Goal: Task Accomplishment & Management: Use online tool/utility

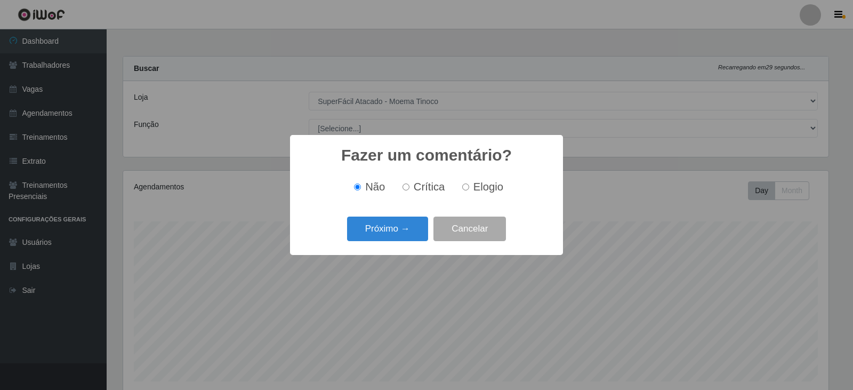
select select "540"
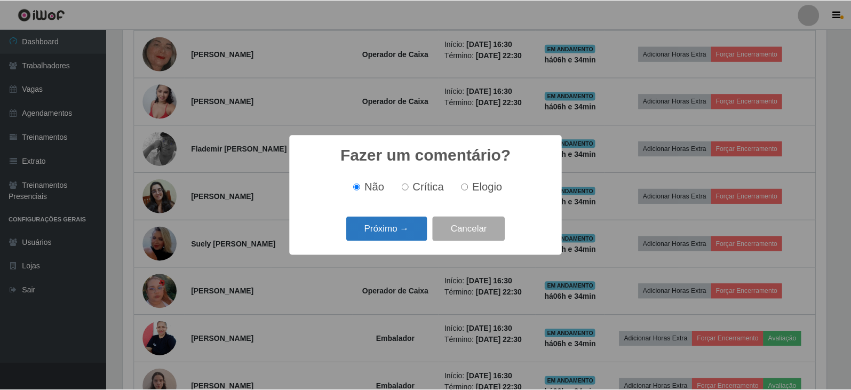
scroll to position [221, 706]
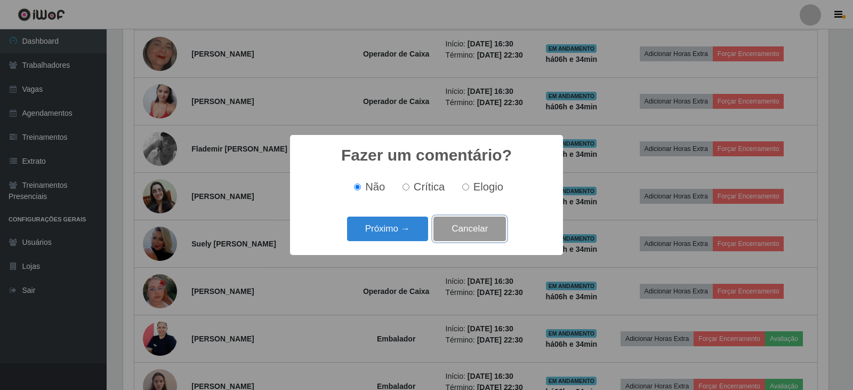
click at [490, 231] on button "Cancelar" at bounding box center [470, 229] width 73 height 25
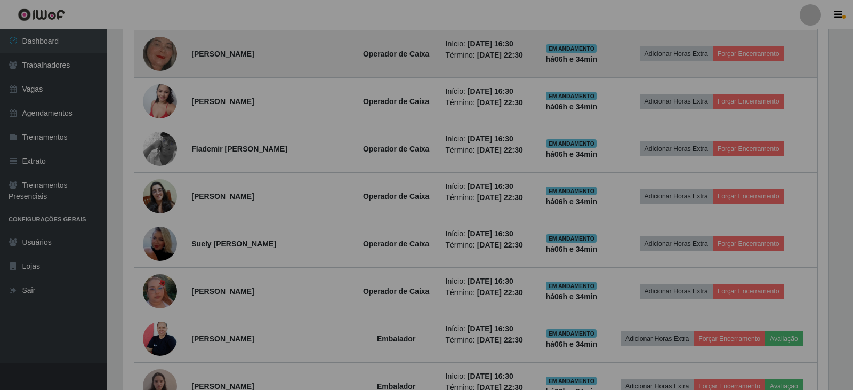
scroll to position [221, 711]
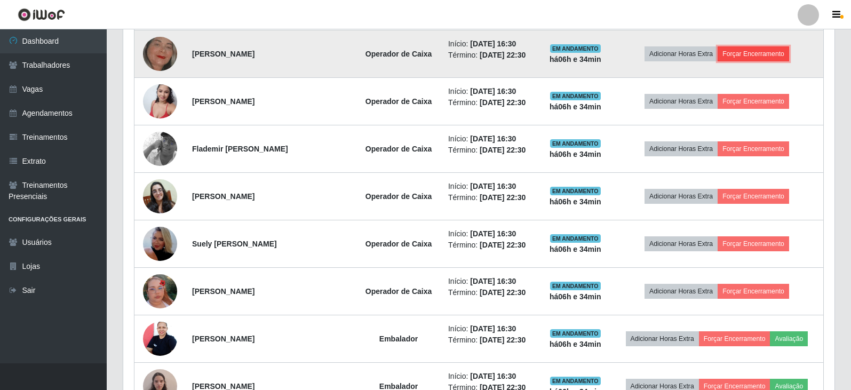
click at [744, 56] on button "Forçar Encerramento" at bounding box center [752, 53] width 71 height 15
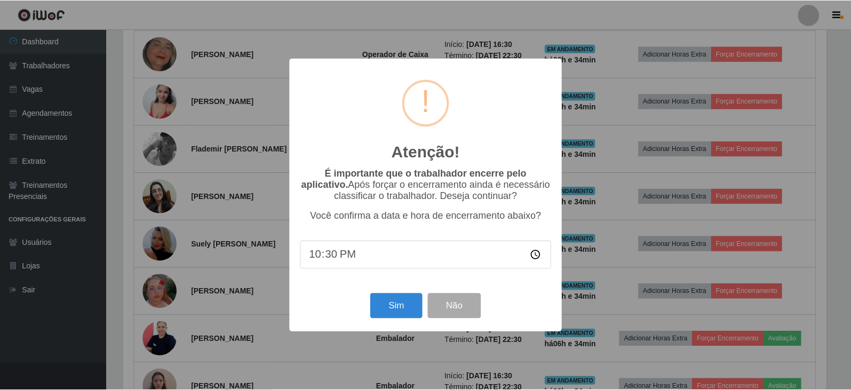
scroll to position [221, 706]
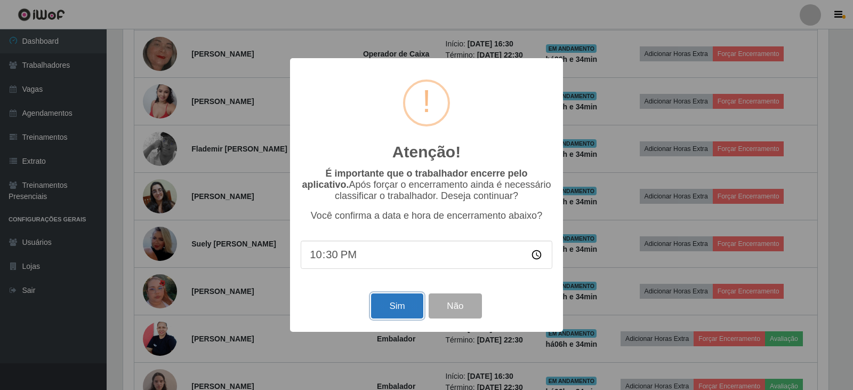
click at [390, 307] on button "Sim" at bounding box center [397, 305] width 52 height 25
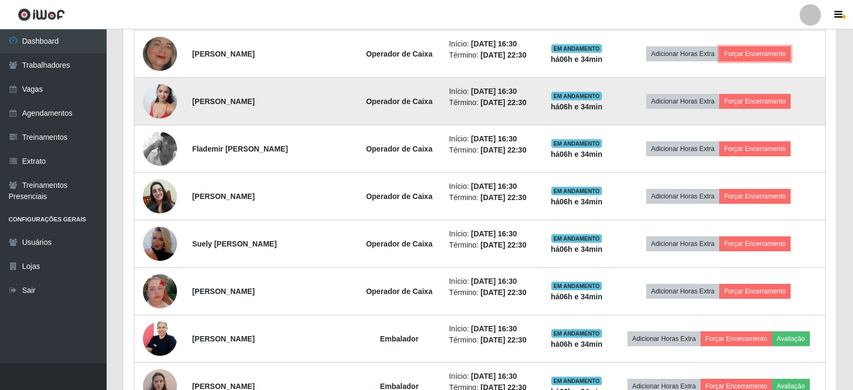
scroll to position [221, 711]
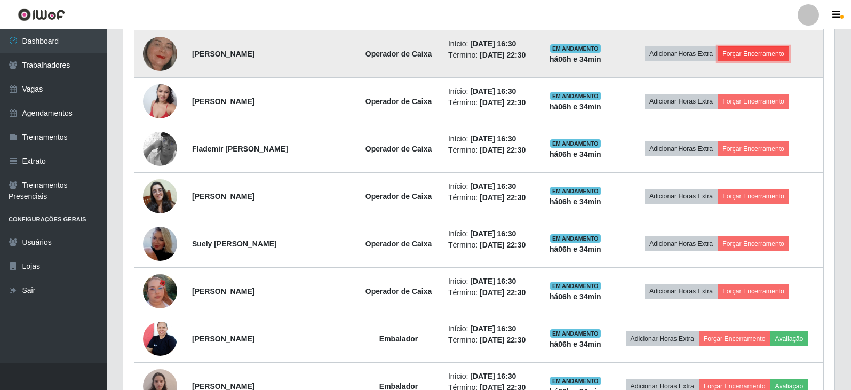
click at [752, 48] on button "Forçar Encerramento" at bounding box center [752, 53] width 71 height 15
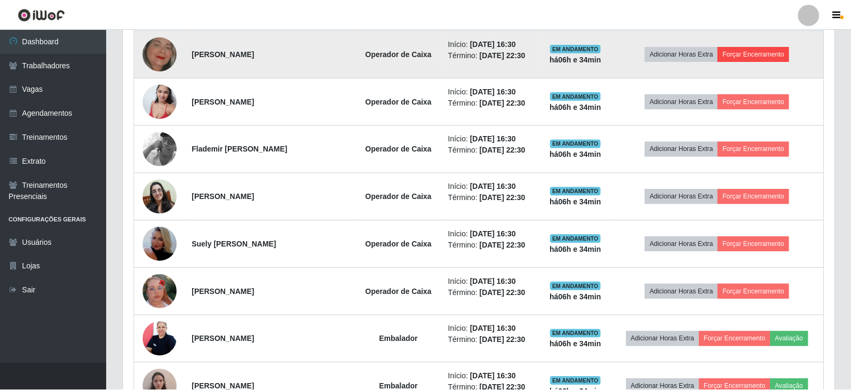
scroll to position [221, 706]
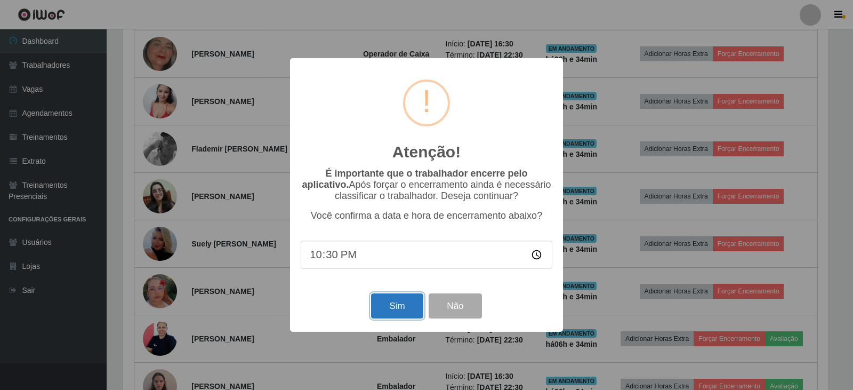
click at [408, 303] on button "Sim" at bounding box center [397, 305] width 52 height 25
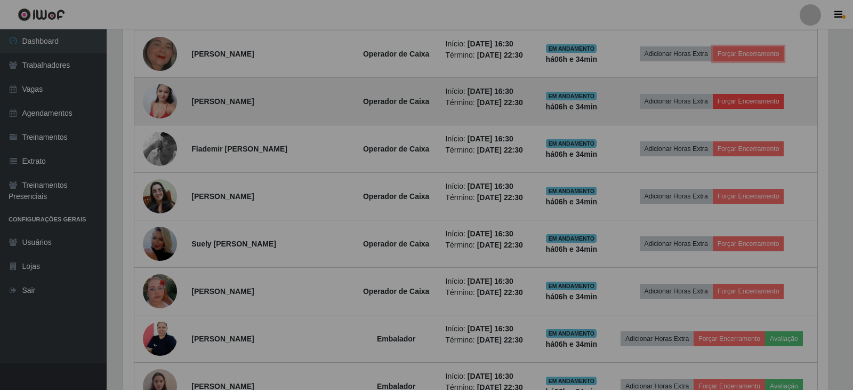
scroll to position [221, 711]
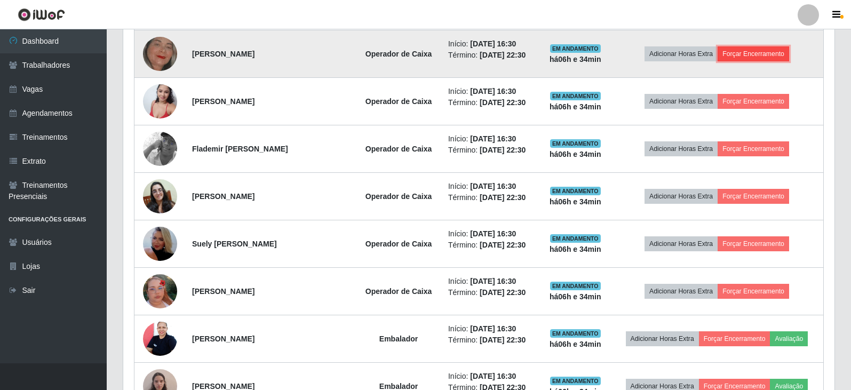
click at [747, 58] on button "Forçar Encerramento" at bounding box center [752, 53] width 71 height 15
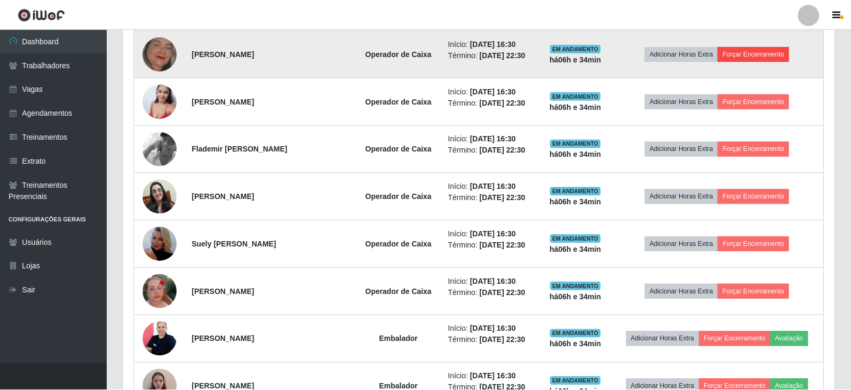
scroll to position [221, 706]
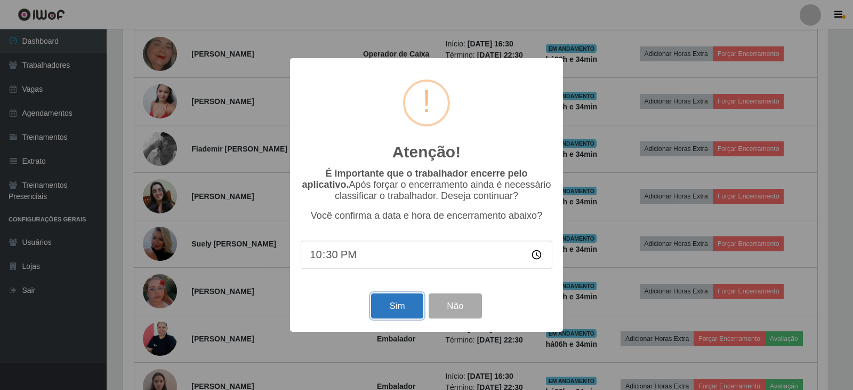
click at [398, 314] on button "Sim" at bounding box center [397, 305] width 52 height 25
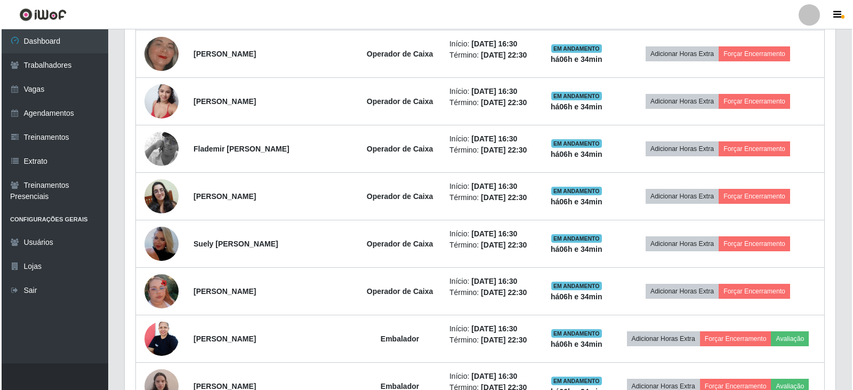
scroll to position [221, 711]
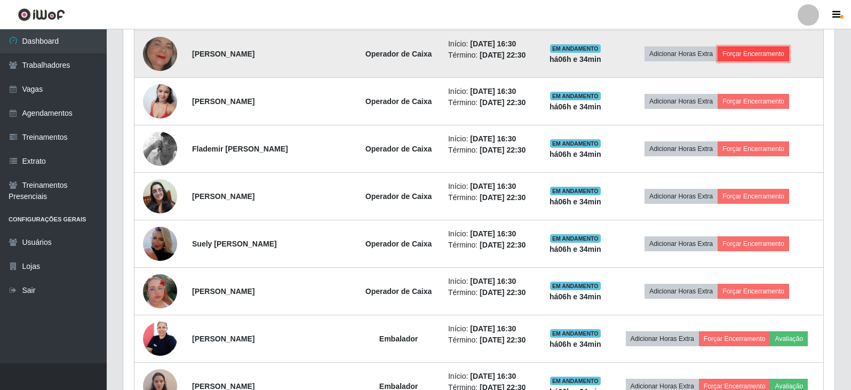
click at [767, 58] on button "Forçar Encerramento" at bounding box center [752, 53] width 71 height 15
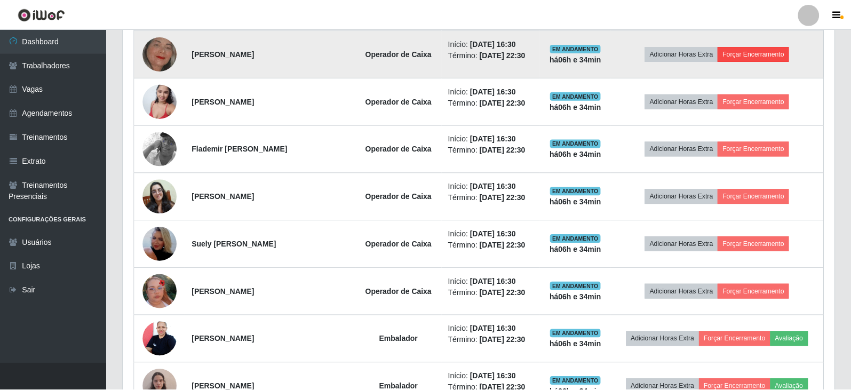
scroll to position [221, 706]
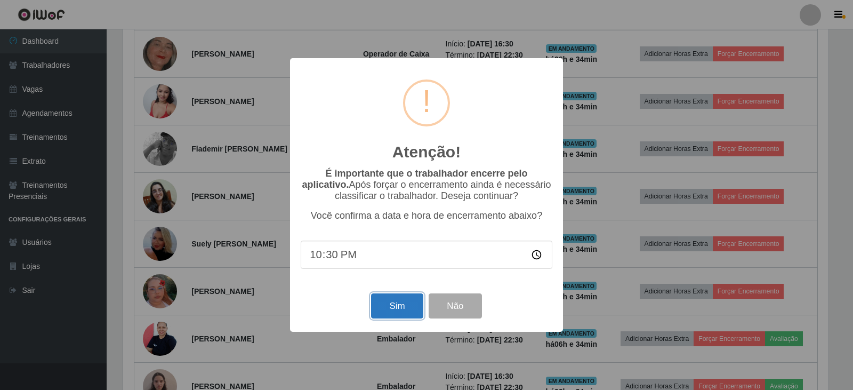
click at [392, 317] on button "Sim" at bounding box center [397, 305] width 52 height 25
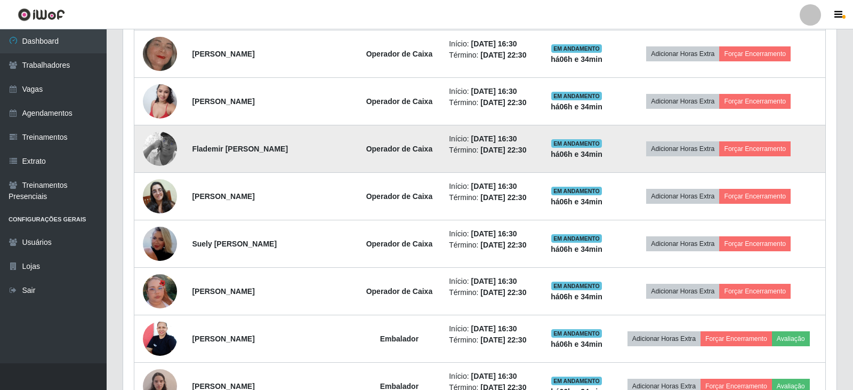
scroll to position [221, 711]
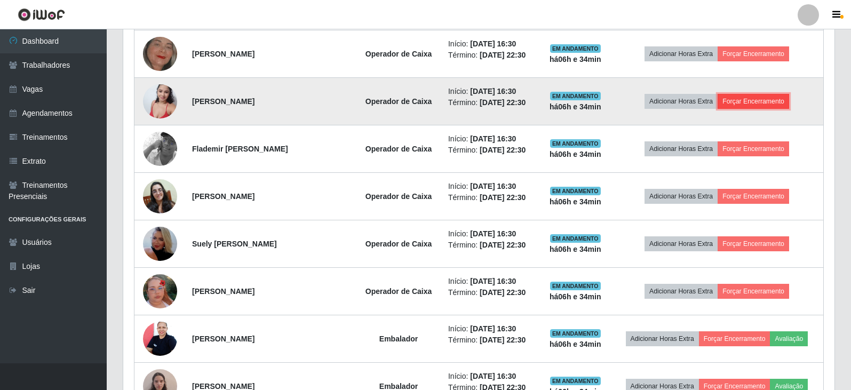
click at [743, 101] on button "Forçar Encerramento" at bounding box center [752, 101] width 71 height 15
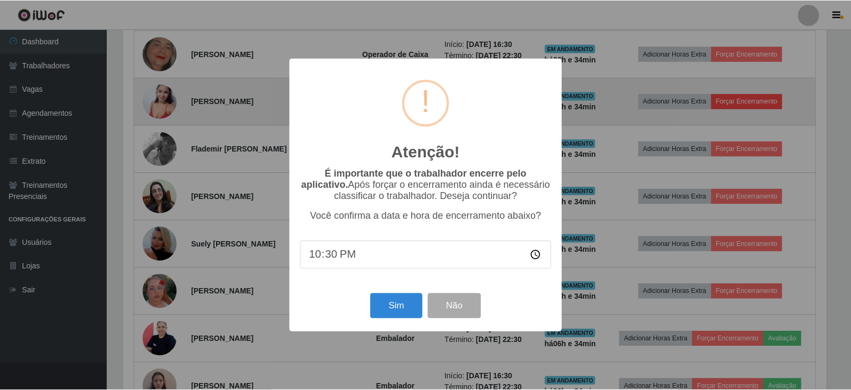
scroll to position [221, 706]
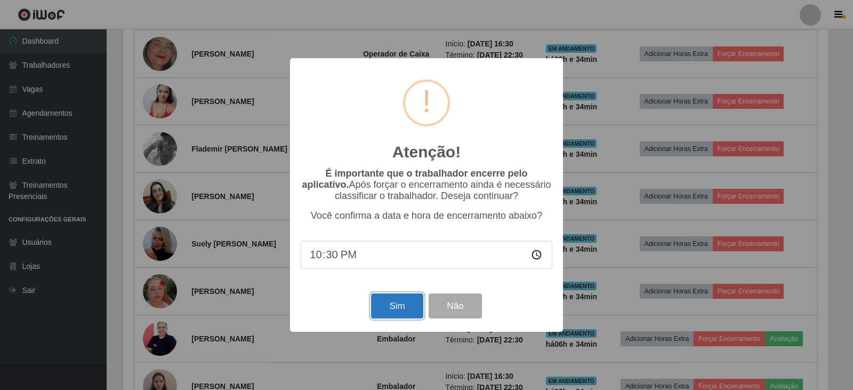
click at [392, 309] on button "Sim" at bounding box center [397, 305] width 52 height 25
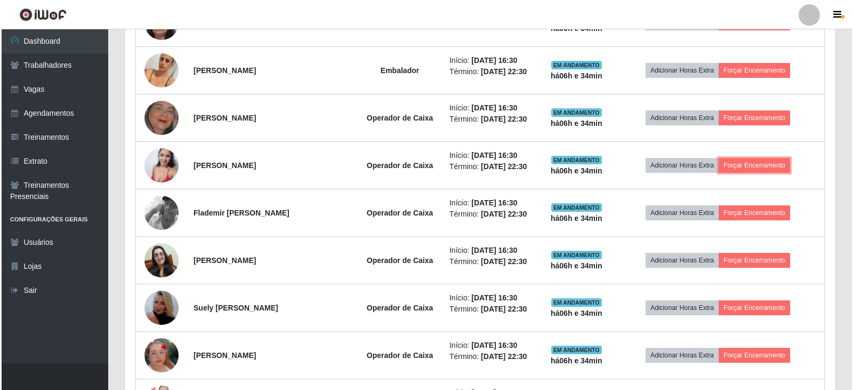
scroll to position [360, 0]
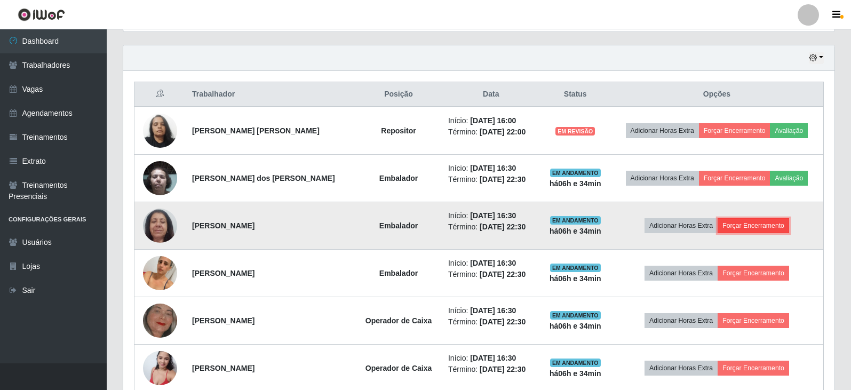
click at [762, 225] on button "Forçar Encerramento" at bounding box center [752, 225] width 71 height 15
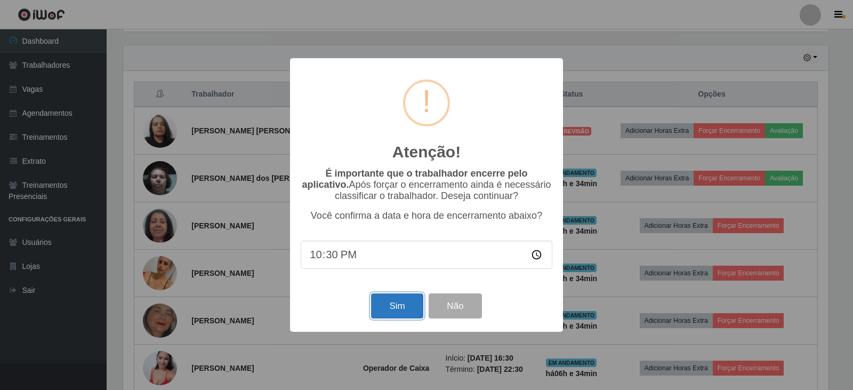
click at [392, 310] on button "Sim" at bounding box center [397, 305] width 52 height 25
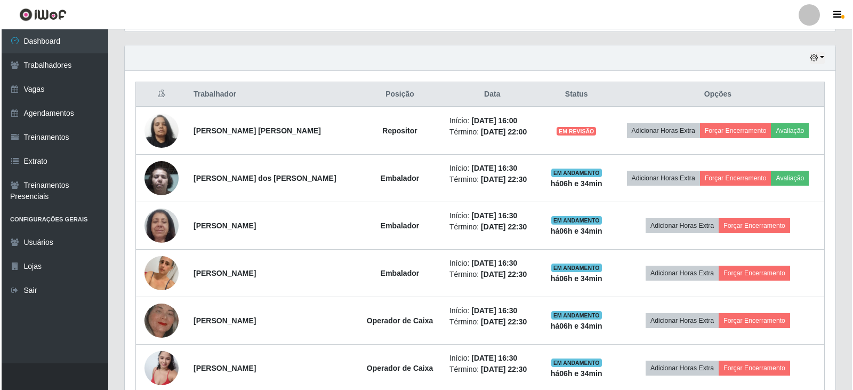
scroll to position [0, 0]
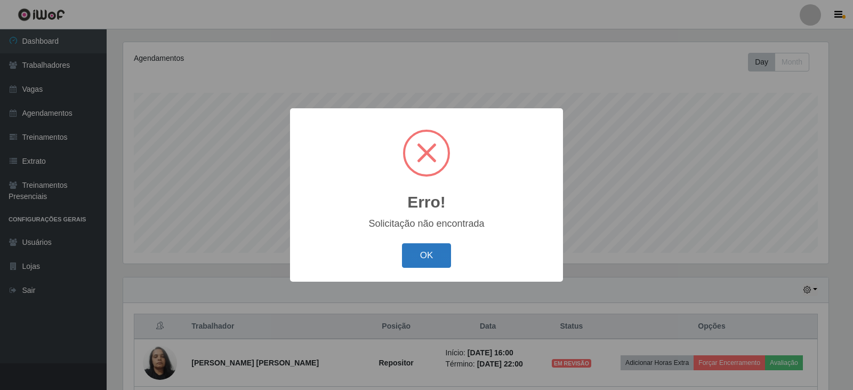
click at [439, 267] on button "OK" at bounding box center [427, 255] width 50 height 25
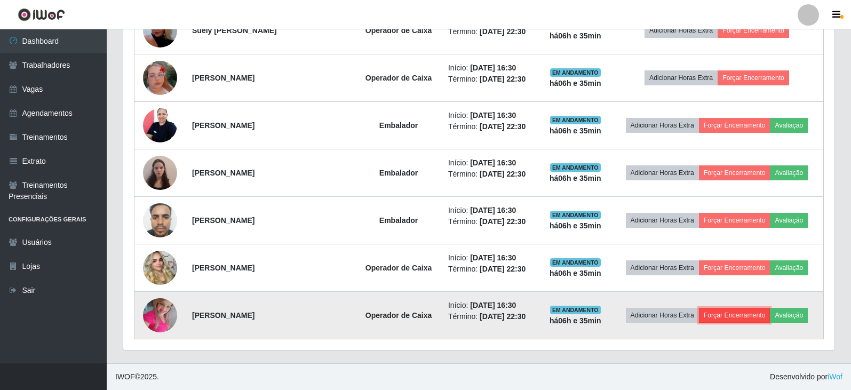
click at [739, 319] on button "Forçar Encerramento" at bounding box center [734, 315] width 71 height 15
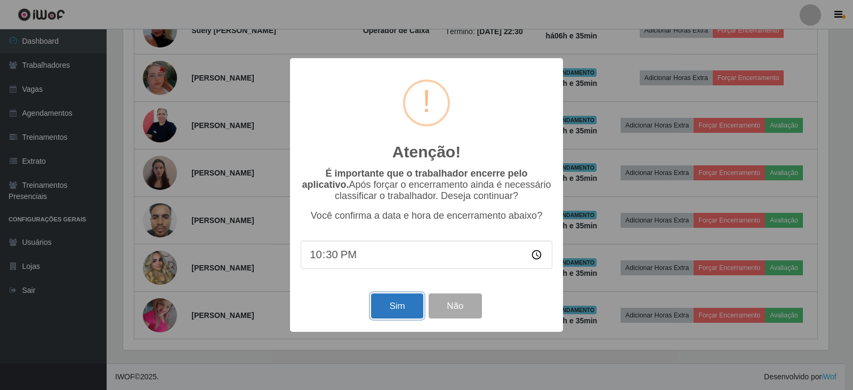
click at [394, 310] on button "Sim" at bounding box center [397, 305] width 52 height 25
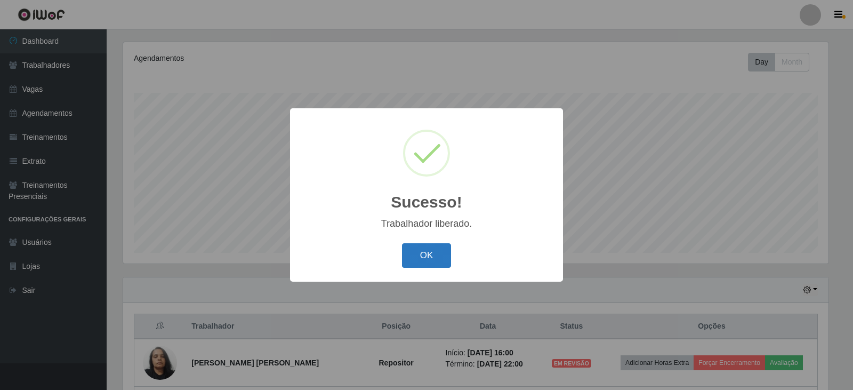
click at [429, 263] on button "OK" at bounding box center [427, 255] width 50 height 25
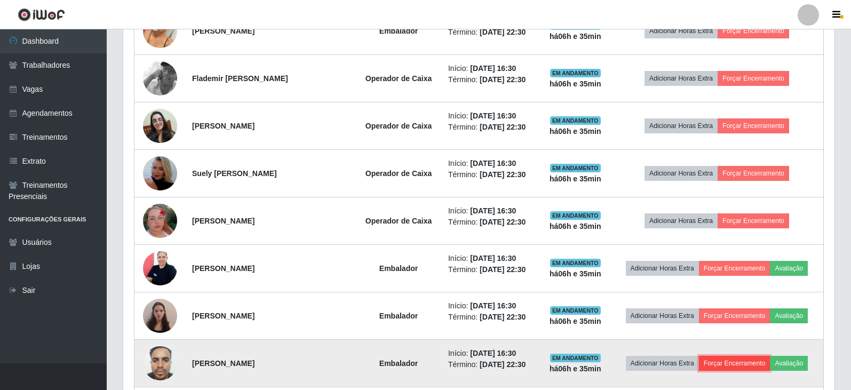
click at [725, 366] on button "Forçar Encerramento" at bounding box center [734, 363] width 71 height 15
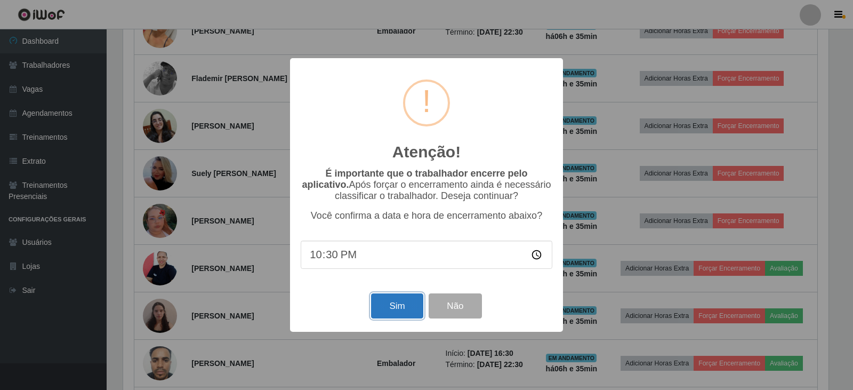
click at [378, 311] on button "Sim" at bounding box center [397, 305] width 52 height 25
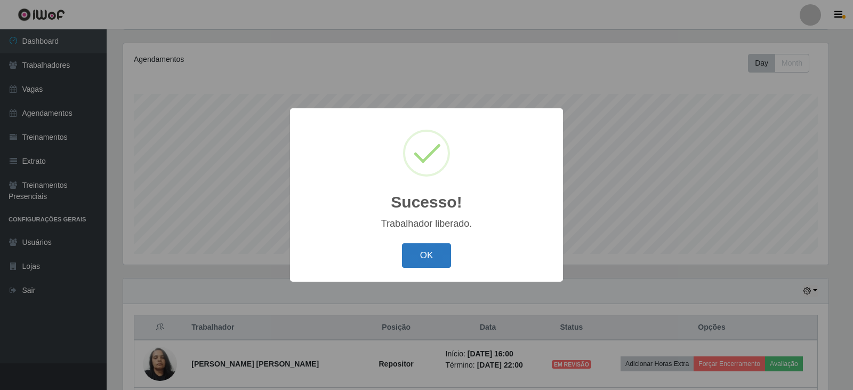
click at [424, 252] on button "OK" at bounding box center [427, 255] width 50 height 25
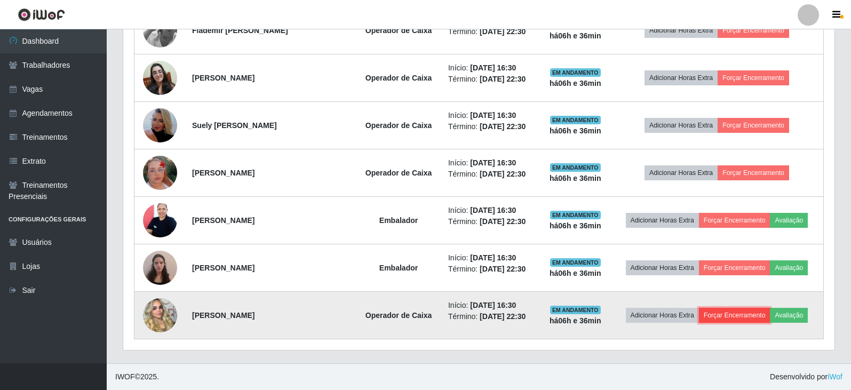
click at [743, 314] on button "Forçar Encerramento" at bounding box center [734, 315] width 71 height 15
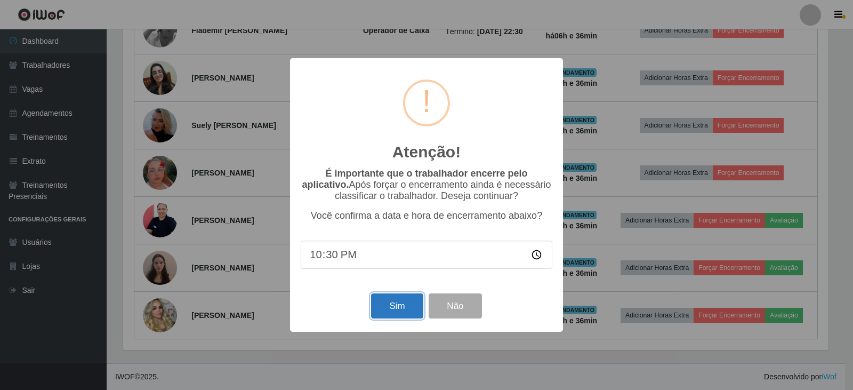
click at [405, 311] on button "Sim" at bounding box center [397, 305] width 52 height 25
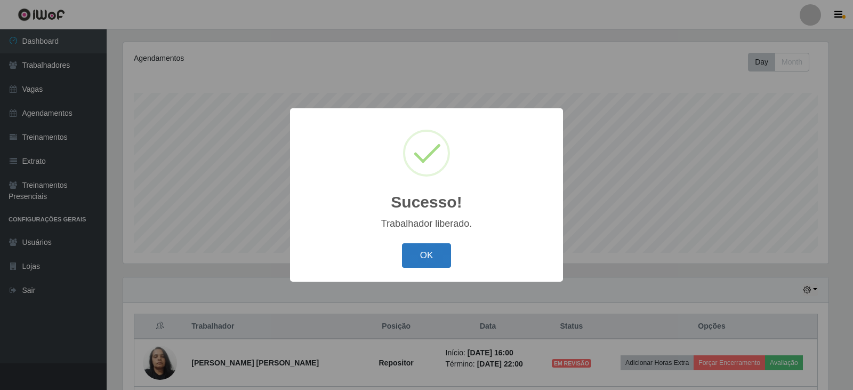
click at [432, 265] on button "OK" at bounding box center [427, 255] width 50 height 25
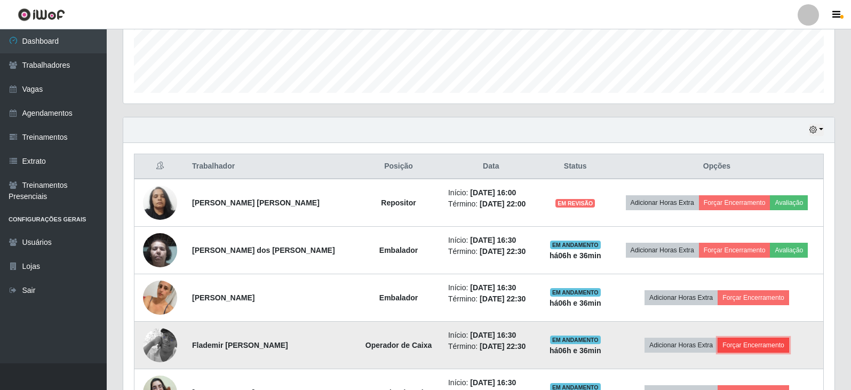
click at [745, 344] on button "Forçar Encerramento" at bounding box center [752, 345] width 71 height 15
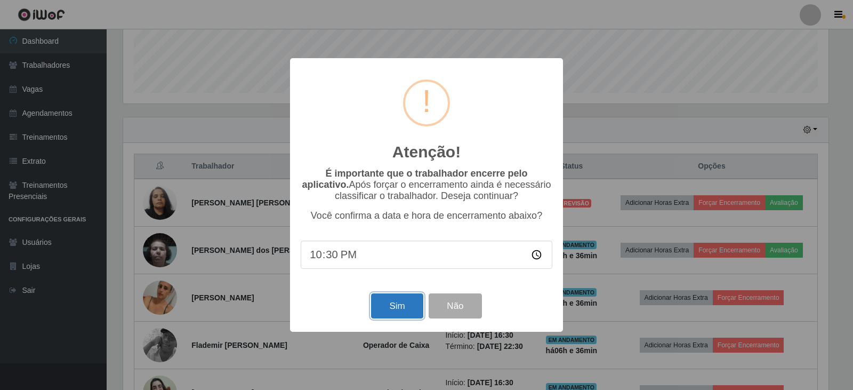
click at [406, 315] on button "Sim" at bounding box center [397, 305] width 52 height 25
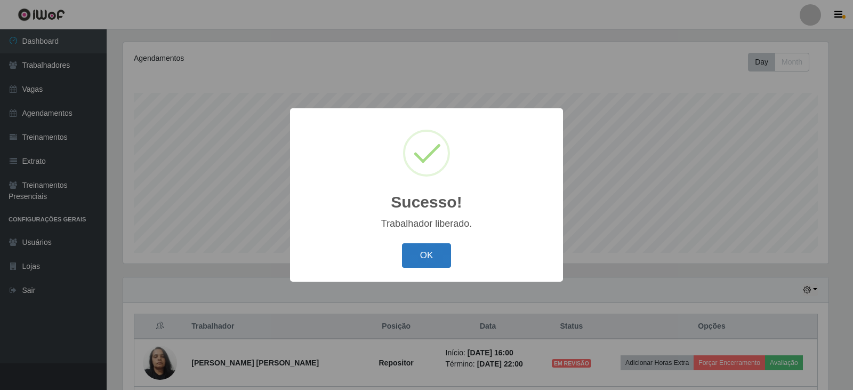
click at [406, 261] on button "OK" at bounding box center [427, 255] width 50 height 25
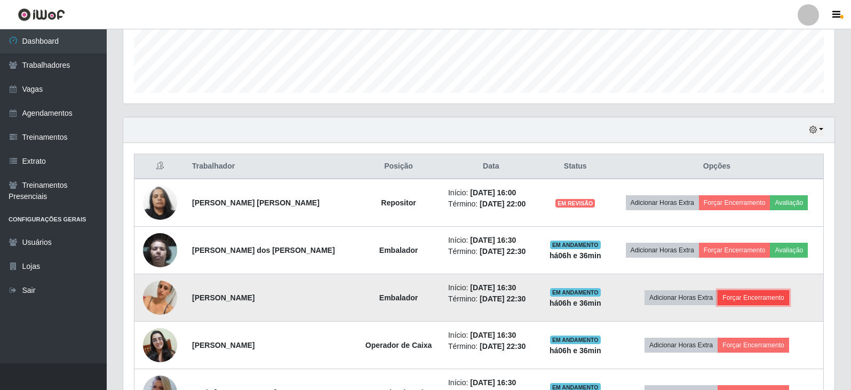
click at [761, 295] on button "Forçar Encerramento" at bounding box center [752, 297] width 71 height 15
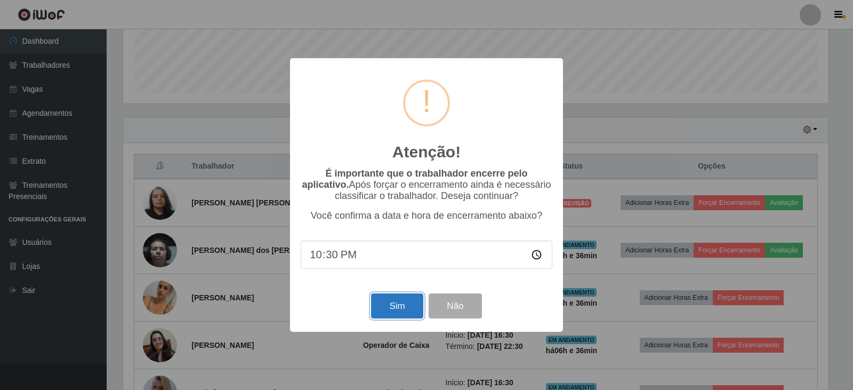
click at [381, 314] on button "Sim" at bounding box center [397, 305] width 52 height 25
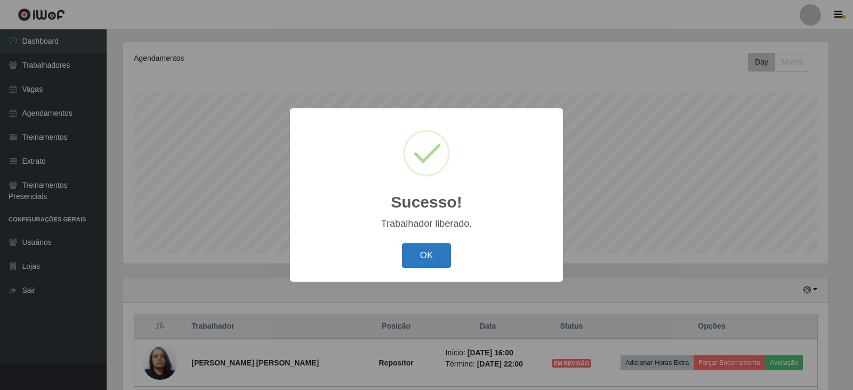
click at [426, 263] on button "OK" at bounding box center [427, 255] width 50 height 25
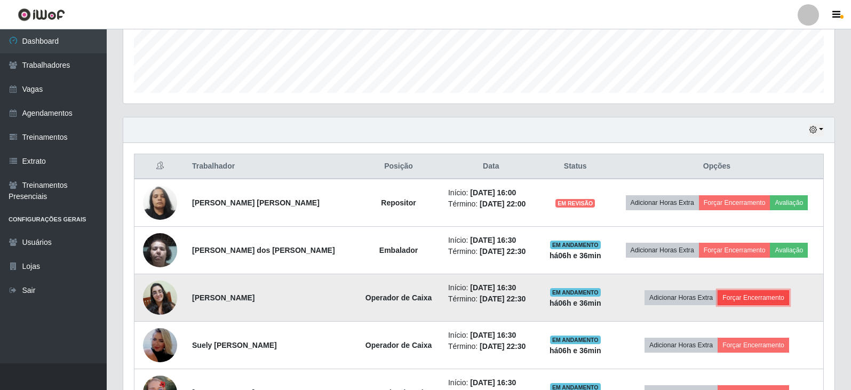
click at [739, 301] on button "Forçar Encerramento" at bounding box center [752, 297] width 71 height 15
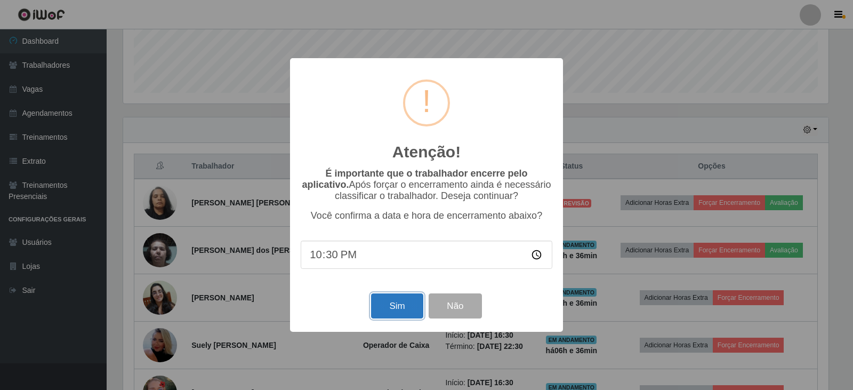
click at [401, 317] on button "Sim" at bounding box center [397, 305] width 52 height 25
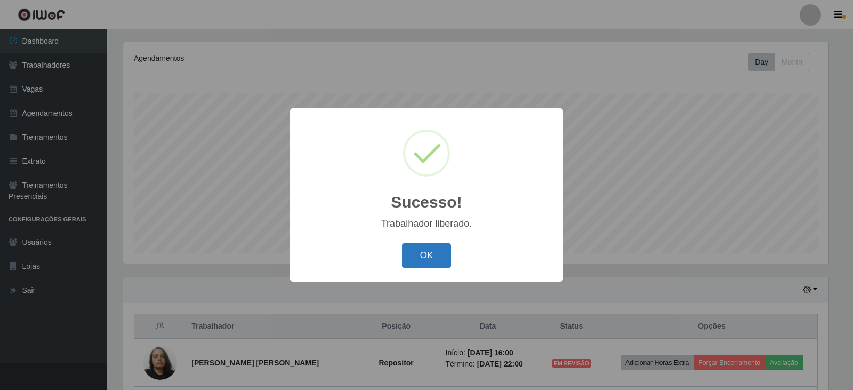
click at [420, 255] on button "OK" at bounding box center [427, 255] width 50 height 25
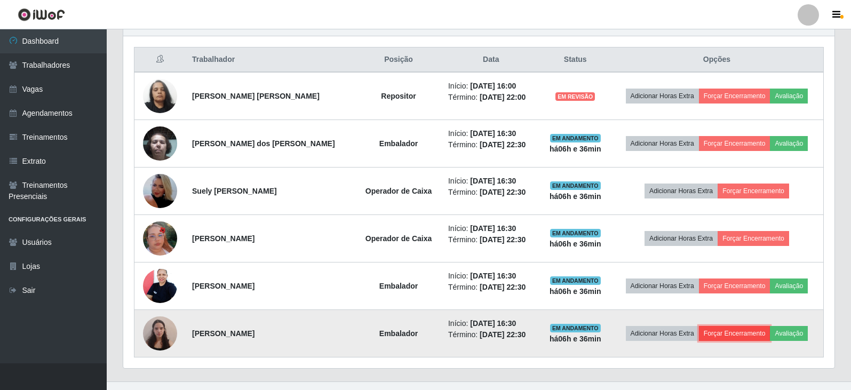
click at [730, 331] on button "Forçar Encerramento" at bounding box center [734, 333] width 71 height 15
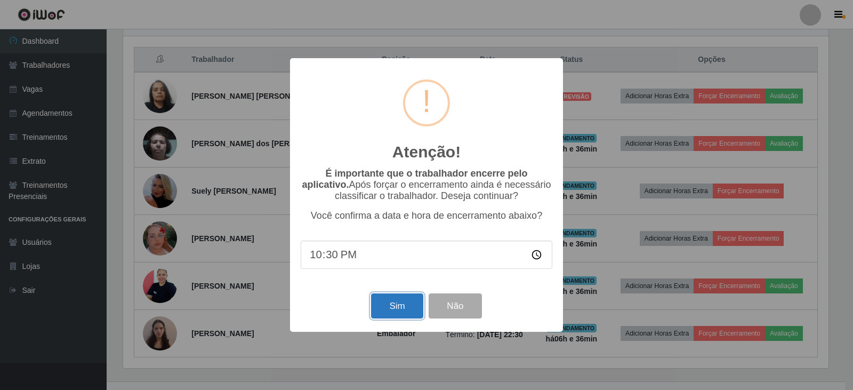
click at [389, 311] on button "Sim" at bounding box center [397, 305] width 52 height 25
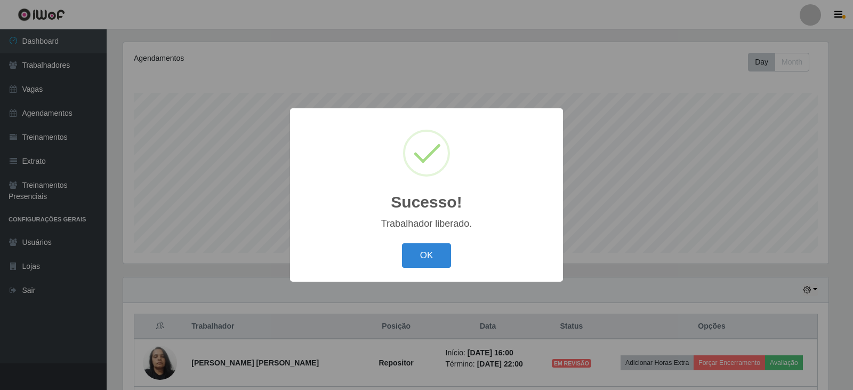
drag, startPoint x: 430, startPoint y: 258, endPoint x: 575, endPoint y: 267, distance: 144.8
click at [430, 258] on button "OK" at bounding box center [427, 255] width 50 height 25
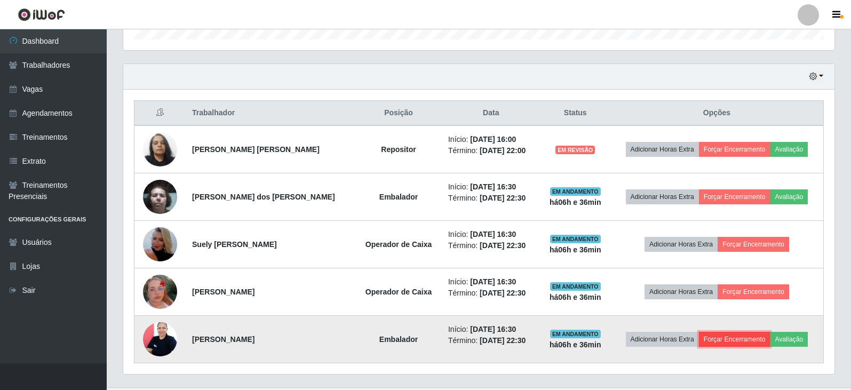
click at [728, 339] on button "Forçar Encerramento" at bounding box center [734, 339] width 71 height 15
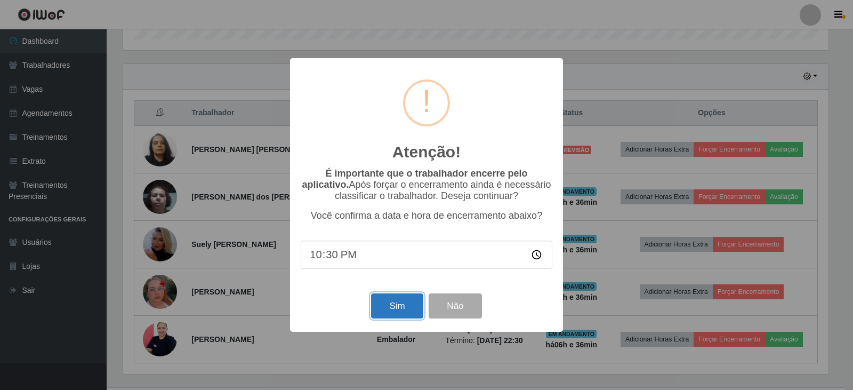
click at [410, 312] on button "Sim" at bounding box center [397, 305] width 52 height 25
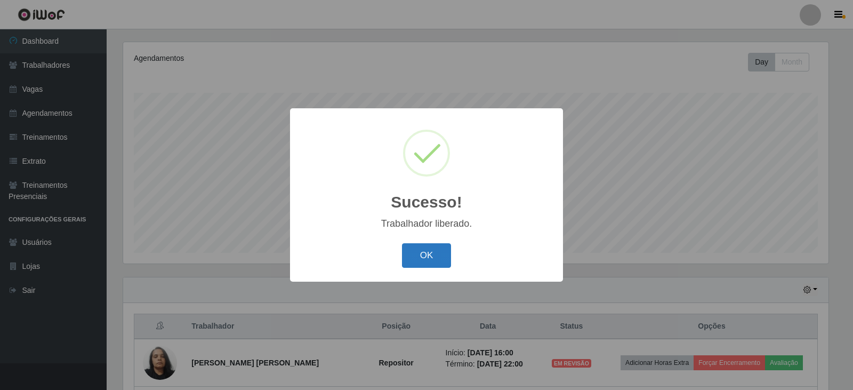
click at [442, 257] on button "OK" at bounding box center [427, 255] width 50 height 25
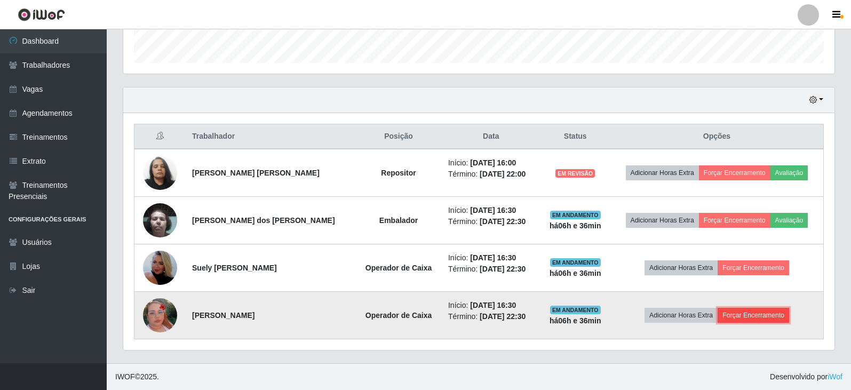
click at [750, 315] on button "Forçar Encerramento" at bounding box center [752, 315] width 71 height 15
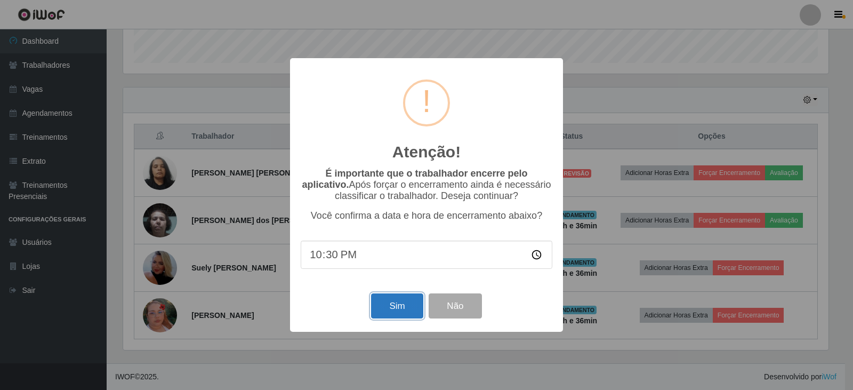
click at [415, 315] on button "Sim" at bounding box center [397, 305] width 52 height 25
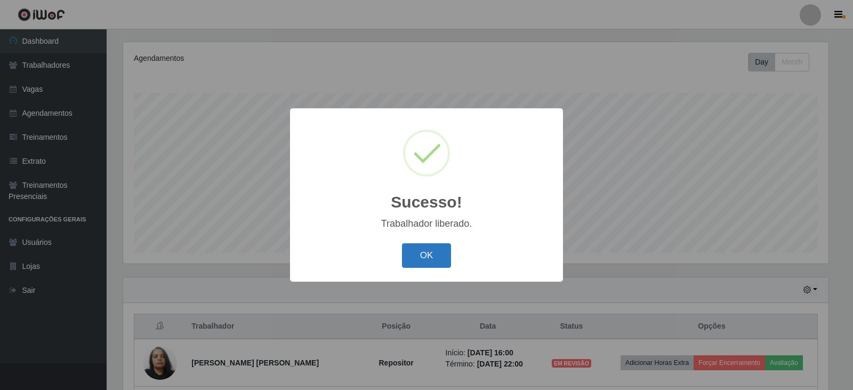
click at [429, 258] on button "OK" at bounding box center [427, 255] width 50 height 25
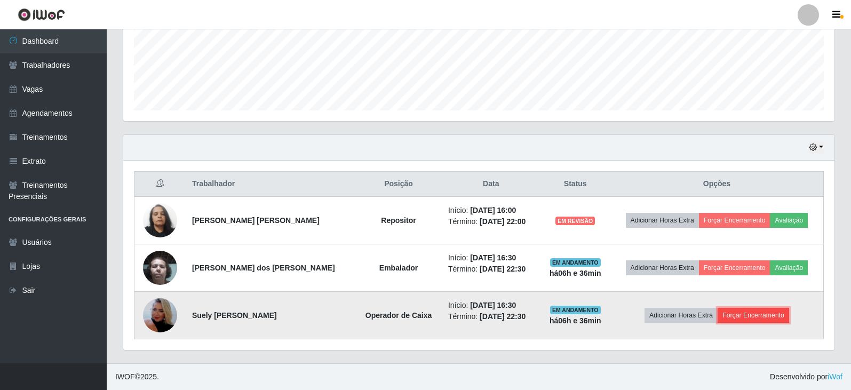
click at [737, 319] on button "Forçar Encerramento" at bounding box center [752, 315] width 71 height 15
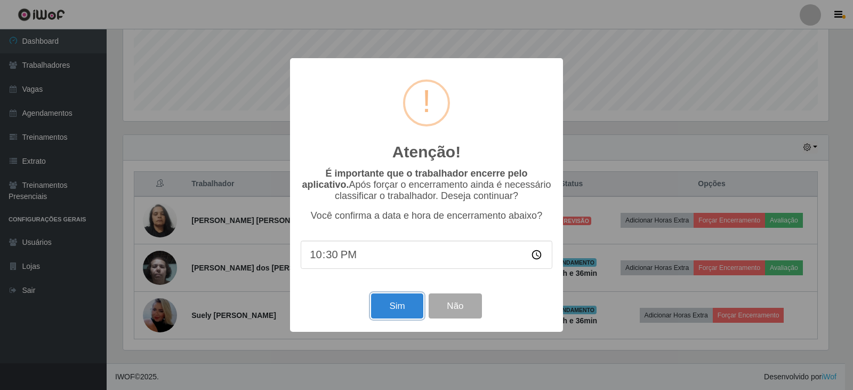
drag, startPoint x: 406, startPoint y: 306, endPoint x: 412, endPoint y: 306, distance: 6.4
click at [406, 306] on button "Sim" at bounding box center [397, 305] width 52 height 25
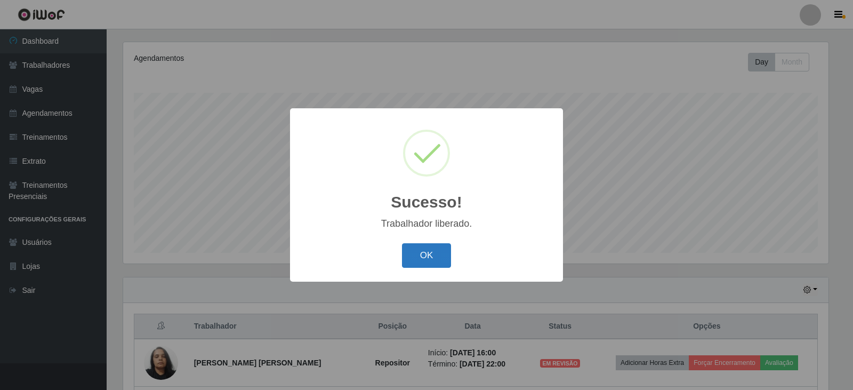
click at [431, 254] on button "OK" at bounding box center [427, 255] width 50 height 25
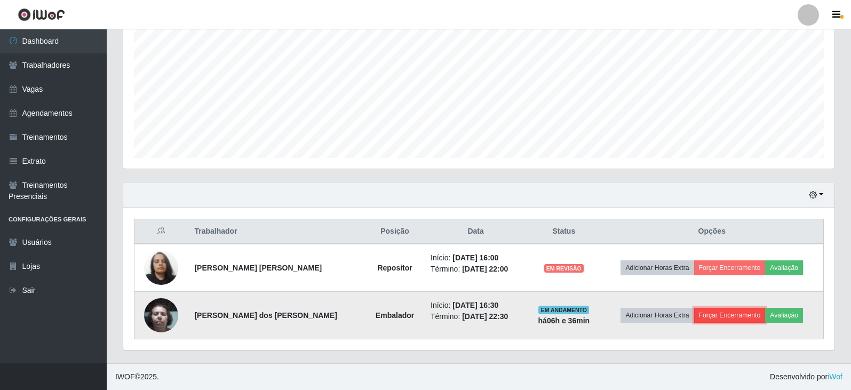
click at [720, 312] on button "Forçar Encerramento" at bounding box center [729, 315] width 71 height 15
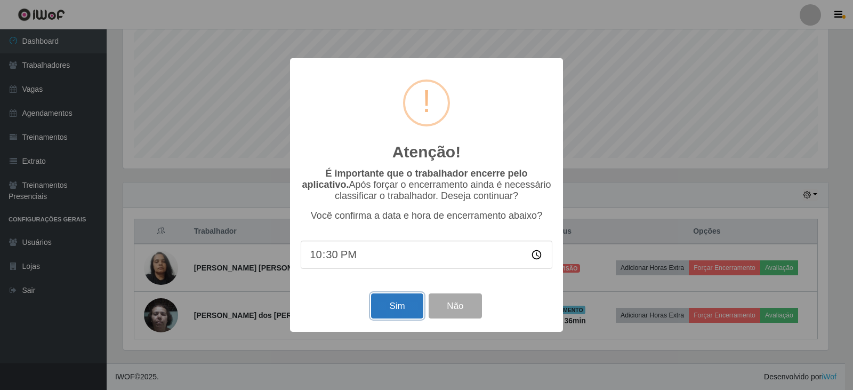
click at [408, 312] on button "Sim" at bounding box center [397, 305] width 52 height 25
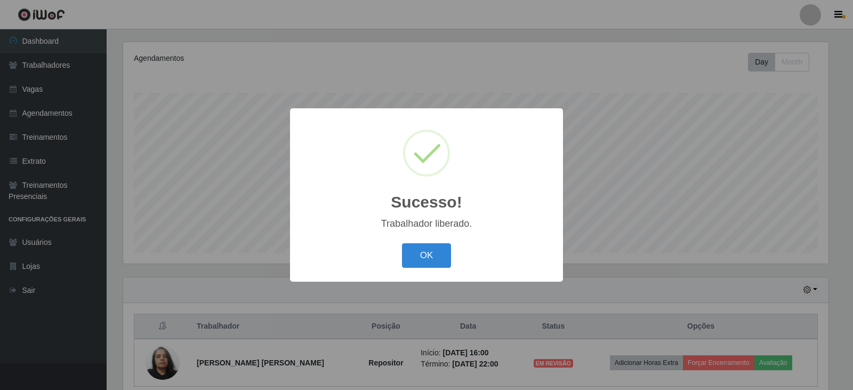
drag, startPoint x: 414, startPoint y: 262, endPoint x: 556, endPoint y: 260, distance: 142.4
click at [414, 262] on button "OK" at bounding box center [427, 255] width 50 height 25
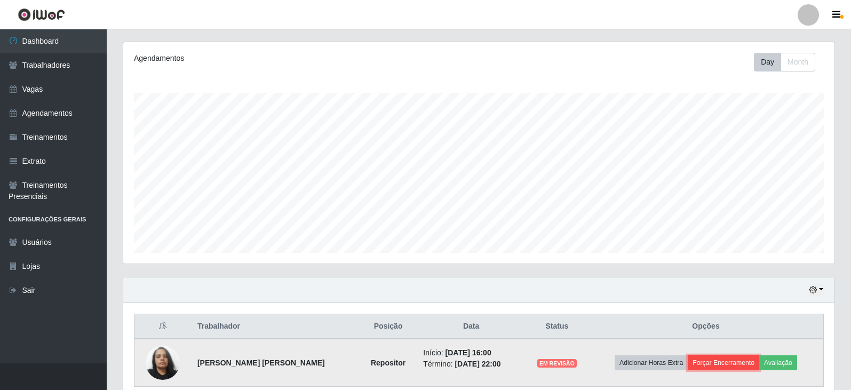
click at [724, 367] on button "Forçar Encerramento" at bounding box center [722, 362] width 71 height 15
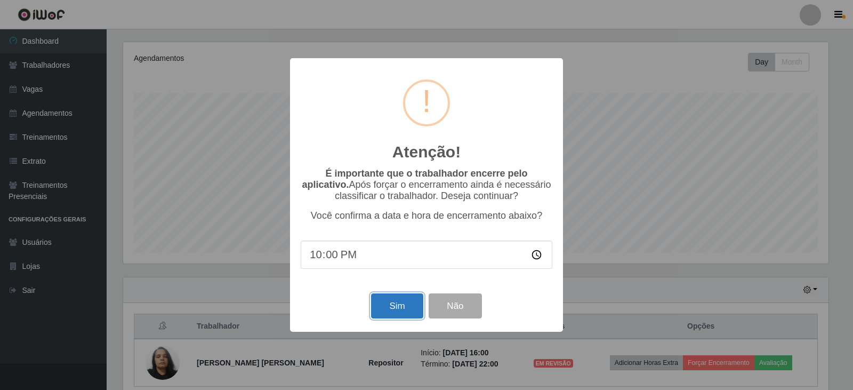
click at [418, 304] on button "Sim" at bounding box center [397, 305] width 52 height 25
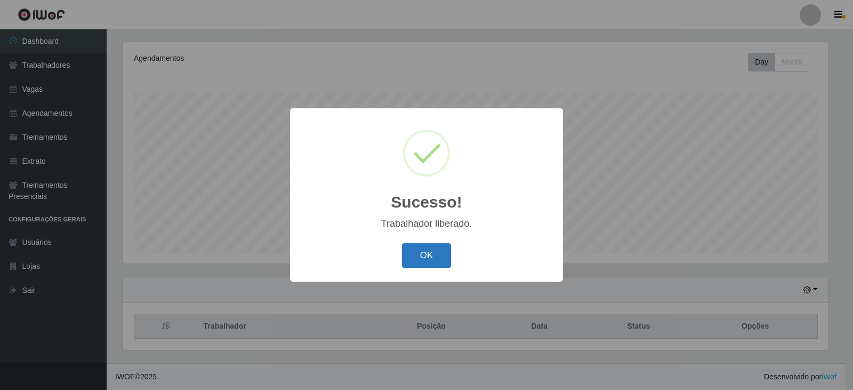
click at [436, 262] on button "OK" at bounding box center [427, 255] width 50 height 25
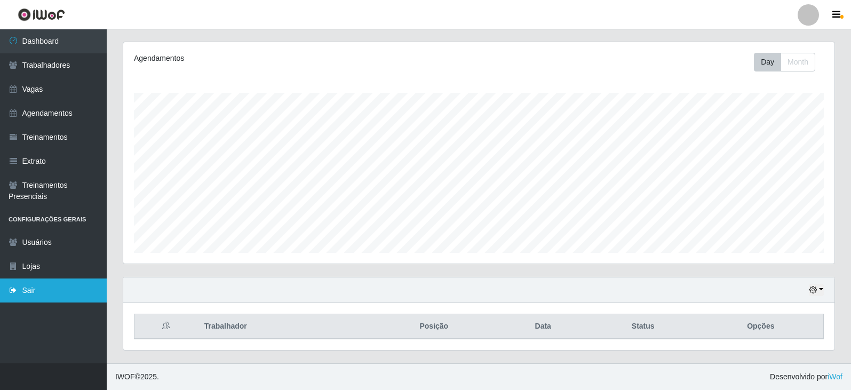
click at [22, 295] on link "Sair" at bounding box center [53, 290] width 107 height 24
